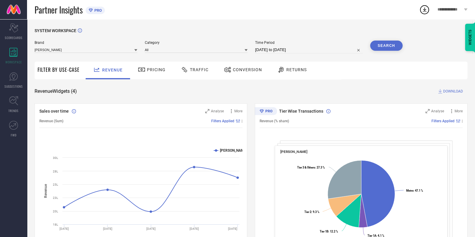
click at [194, 71] on span "Traffic" at bounding box center [199, 69] width 19 height 5
click at [192, 71] on span "Traffic" at bounding box center [199, 69] width 19 height 5
